Goal: Task Accomplishment & Management: Use online tool/utility

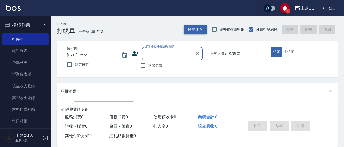
click at [199, 28] on button "帳單速查" at bounding box center [195, 29] width 23 height 9
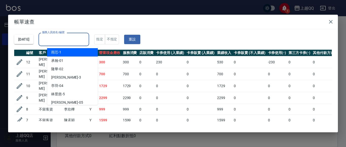
click at [58, 38] on input "服務人員姓名/編號" at bounding box center [64, 39] width 46 height 9
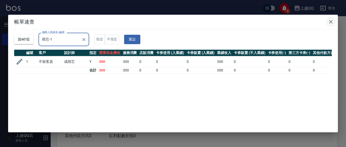
type input "雨芯-1"
click at [330, 22] on icon "button" at bounding box center [331, 22] width 4 height 4
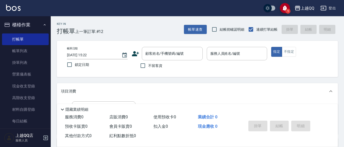
drag, startPoint x: 251, startPoint y: 49, endPoint x: 268, endPoint y: 48, distance: 17.0
click at [253, 49] on input "服務人員姓名/編號" at bounding box center [237, 53] width 56 height 9
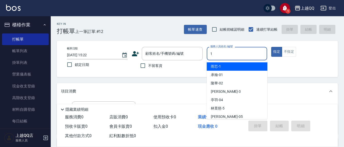
type input "雨芯-1"
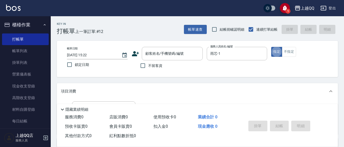
type button "true"
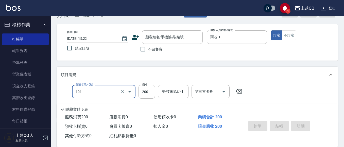
scroll to position [25, 0]
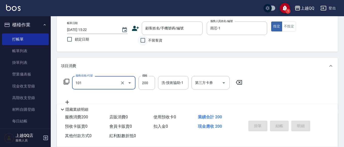
type input "洗髮(101)"
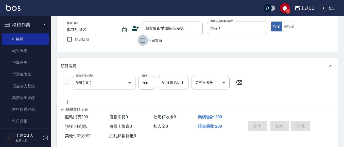
click at [139, 42] on input "不留客資" at bounding box center [142, 40] width 11 height 11
checkbox input "true"
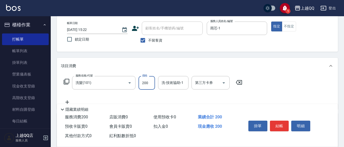
click at [145, 80] on input "200" at bounding box center [146, 83] width 16 height 14
type input "250"
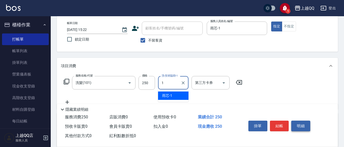
type input "雨芯-1"
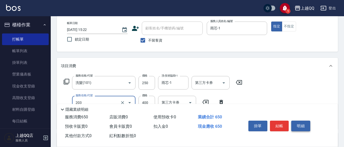
type input "指定單剪(203)"
type input "300"
click at [272, 123] on button "結帳" at bounding box center [279, 126] width 19 height 11
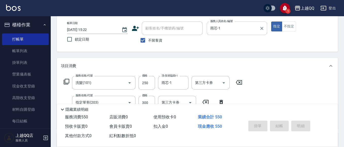
type input "[DATE] 16:16"
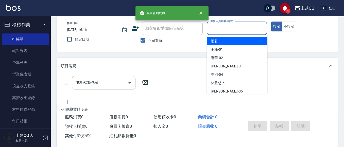
click at [237, 31] on input "服務人員姓名/編號" at bounding box center [237, 28] width 56 height 9
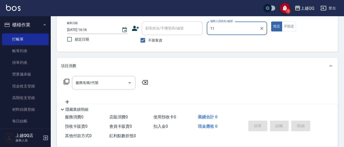
type input "11"
click at [271, 22] on button "指定" at bounding box center [276, 27] width 11 height 10
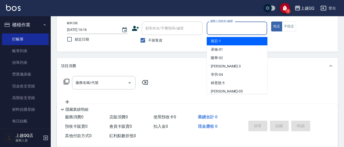
click at [219, 28] on input "服務人員姓名/編號" at bounding box center [237, 28] width 56 height 9
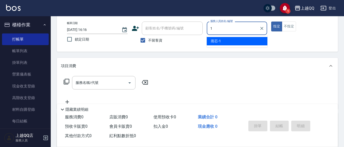
type input "雨芯-1"
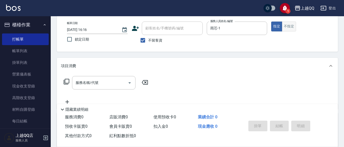
click at [292, 26] on button "不指定" at bounding box center [289, 27] width 14 height 10
click at [64, 84] on icon at bounding box center [66, 82] width 6 height 6
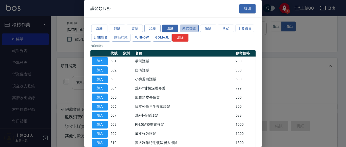
click at [189, 31] on button "頭皮理療" at bounding box center [189, 29] width 19 height 8
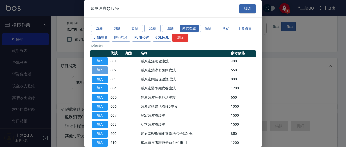
click at [101, 68] on button "加入" at bounding box center [100, 70] width 16 height 8
type input "髮原素清潔舒醒頭皮洗(602)"
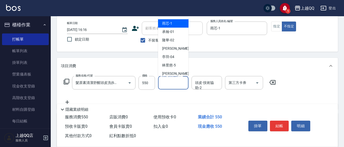
click at [168, 80] on input "頭皮-技術協助-1" at bounding box center [173, 82] width 26 height 9
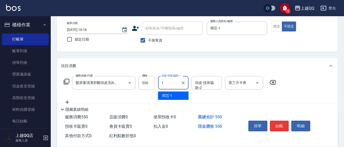
type input "雨芯-1"
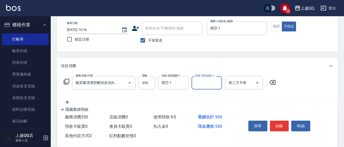
drag, startPoint x: 278, startPoint y: 123, endPoint x: 280, endPoint y: 125, distance: 2.7
click at [279, 124] on button "結帳" at bounding box center [279, 126] width 19 height 11
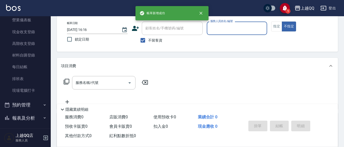
scroll to position [76, 0]
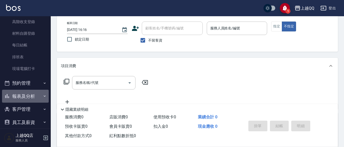
click at [42, 99] on button "報表及分析" at bounding box center [25, 96] width 47 height 13
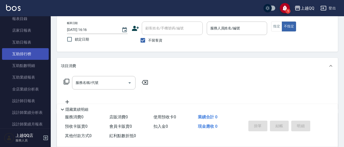
scroll to position [177, 0]
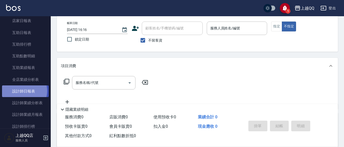
click at [23, 91] on link "設計師日報表" at bounding box center [25, 91] width 47 height 12
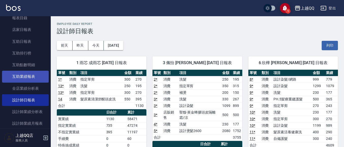
scroll to position [177, 0]
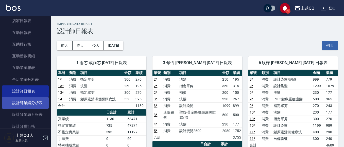
click at [24, 104] on link "設計師業績分析表" at bounding box center [25, 103] width 47 height 12
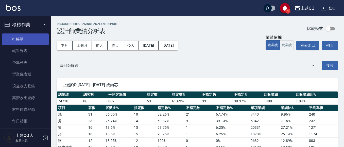
click at [31, 39] on link "打帳單" at bounding box center [25, 39] width 47 height 12
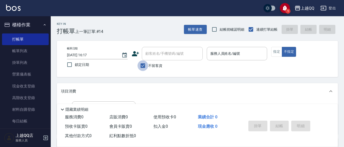
click at [148, 67] on input "不留客資" at bounding box center [142, 65] width 11 height 11
checkbox input "false"
click at [151, 59] on div "顧客姓名/手機號碼/編號" at bounding box center [172, 53] width 61 height 13
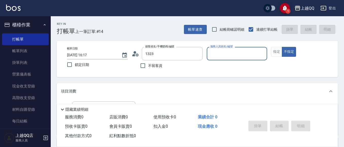
type input "[PERSON_NAME]/0932211459/1323"
type input "欣樺-6"
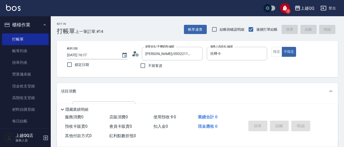
click at [133, 56] on icon at bounding box center [133, 55] width 3 height 2
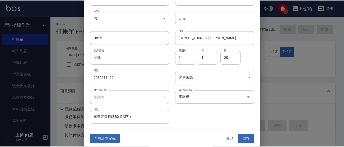
scroll to position [29, 0]
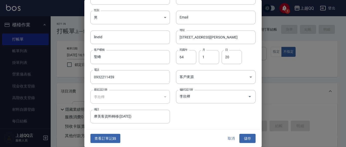
click at [108, 133] on div "查看訂單記錄 取消 儲存" at bounding box center [172, 138] width 177 height 17
click at [109, 137] on button "查看訂單記錄" at bounding box center [105, 138] width 30 height 9
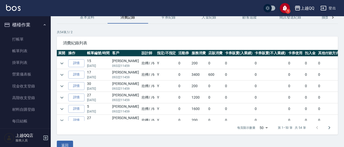
scroll to position [98, 0]
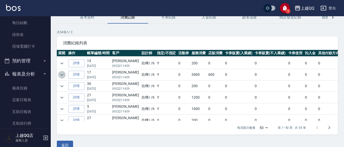
click at [65, 76] on icon "expand row" at bounding box center [62, 75] width 6 height 6
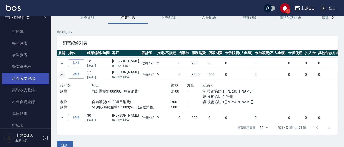
scroll to position [0, 0]
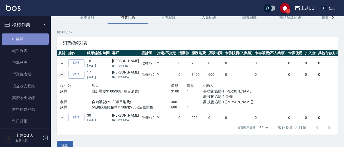
click at [25, 37] on link "打帳單" at bounding box center [25, 39] width 47 height 12
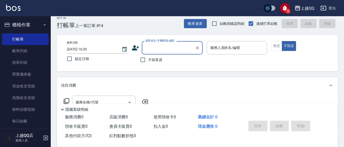
scroll to position [25, 0]
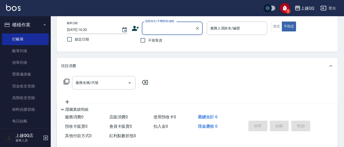
click at [150, 39] on span "不留客資" at bounding box center [155, 40] width 14 height 5
click at [148, 39] on input "不留客資" at bounding box center [142, 40] width 11 height 11
checkbox input "true"
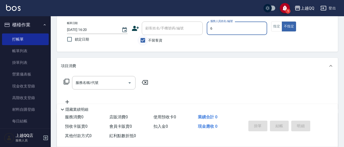
type input "欣樺-6"
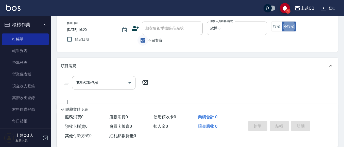
type button "false"
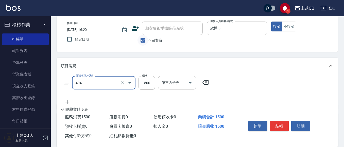
type input "設計染髮(404)"
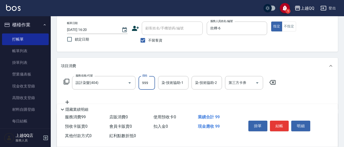
type input "999"
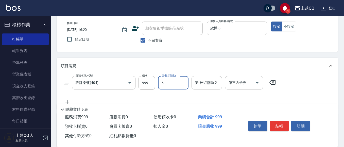
type input "欣樺-6"
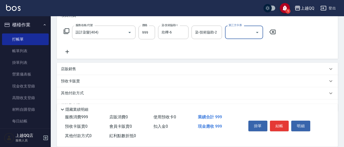
scroll to position [76, 0]
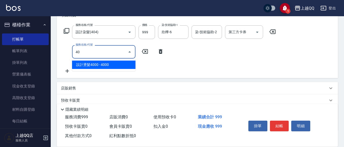
type input "4"
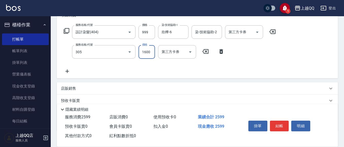
type input "設計燙髮1600(305)"
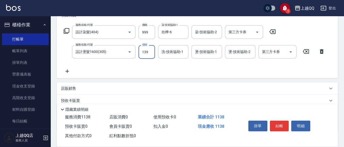
type input "1399"
type input "林恩昕-26"
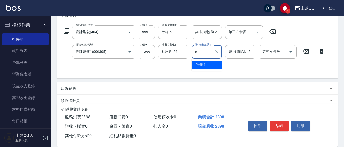
type input "欣樺-6"
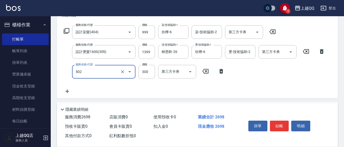
type input "自備護髮(502)"
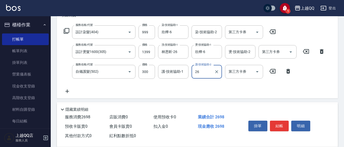
type input "林恩昕-26"
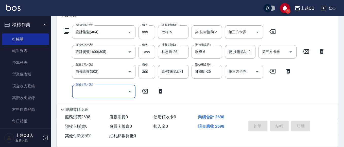
type input "[DATE] 16:21"
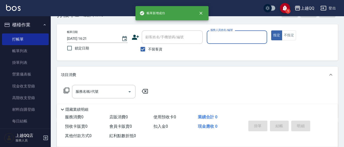
scroll to position [25, 0]
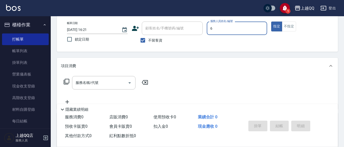
type input "欣樺-6"
type button "true"
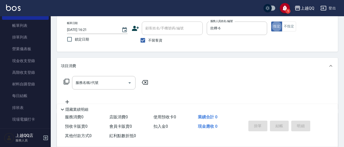
scroll to position [0, 0]
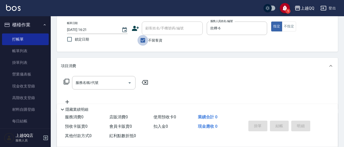
drag, startPoint x: 147, startPoint y: 37, endPoint x: 157, endPoint y: 26, distance: 15.2
click at [147, 37] on input "不留客資" at bounding box center [142, 40] width 11 height 11
checkbox input "false"
drag, startPoint x: 157, startPoint y: 25, endPoint x: 126, endPoint y: 5, distance: 37.3
click at [158, 25] on div "顧客姓名/手機號碼/編號 顧客姓名/手機號碼/編號" at bounding box center [172, 28] width 61 height 13
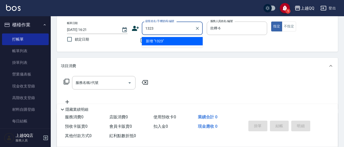
type input "1323"
click at [271, 22] on button "指定" at bounding box center [276, 27] width 11 height 10
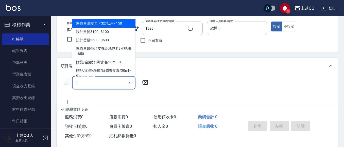
type input "30"
type input "[PERSON_NAME]/0932211459/1323"
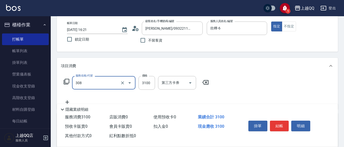
type input "設計燙髮3100(308)"
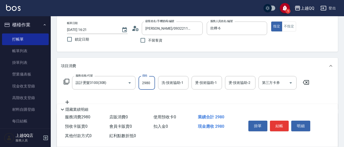
type input "2980"
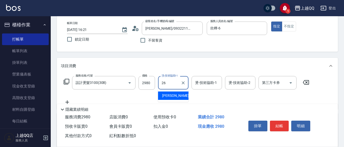
type input "林恩昕-26"
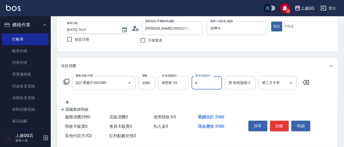
type input "欣樺-6"
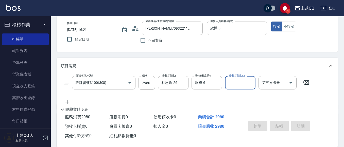
type input "[DATE] 16:22"
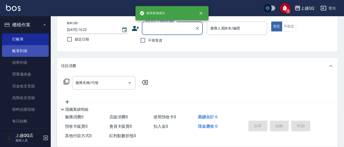
click at [34, 50] on link "帳單列表" at bounding box center [25, 51] width 47 height 12
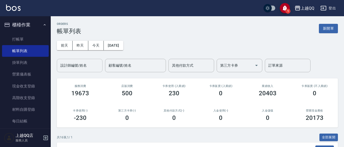
click at [92, 70] on div "設計師編號/姓名" at bounding box center [80, 65] width 46 height 13
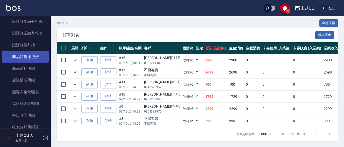
scroll to position [247, 0]
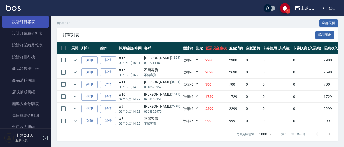
type input "欣樺-6"
click at [28, 19] on link "設計師日報表" at bounding box center [25, 22] width 47 height 12
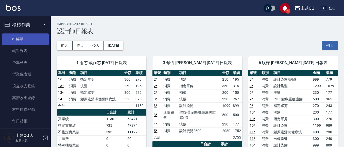
click at [15, 40] on link "打帳單" at bounding box center [25, 39] width 47 height 12
